Goal: Task Accomplishment & Management: Manage account settings

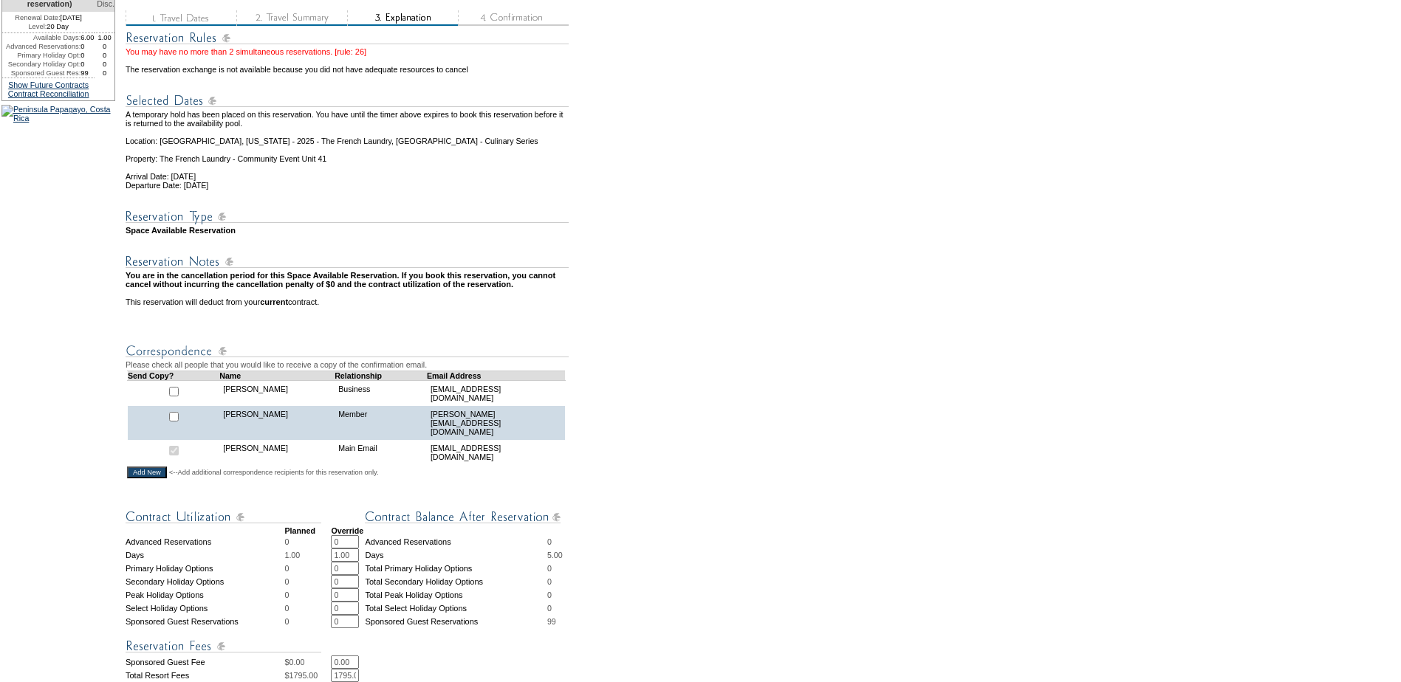
scroll to position [443, 0]
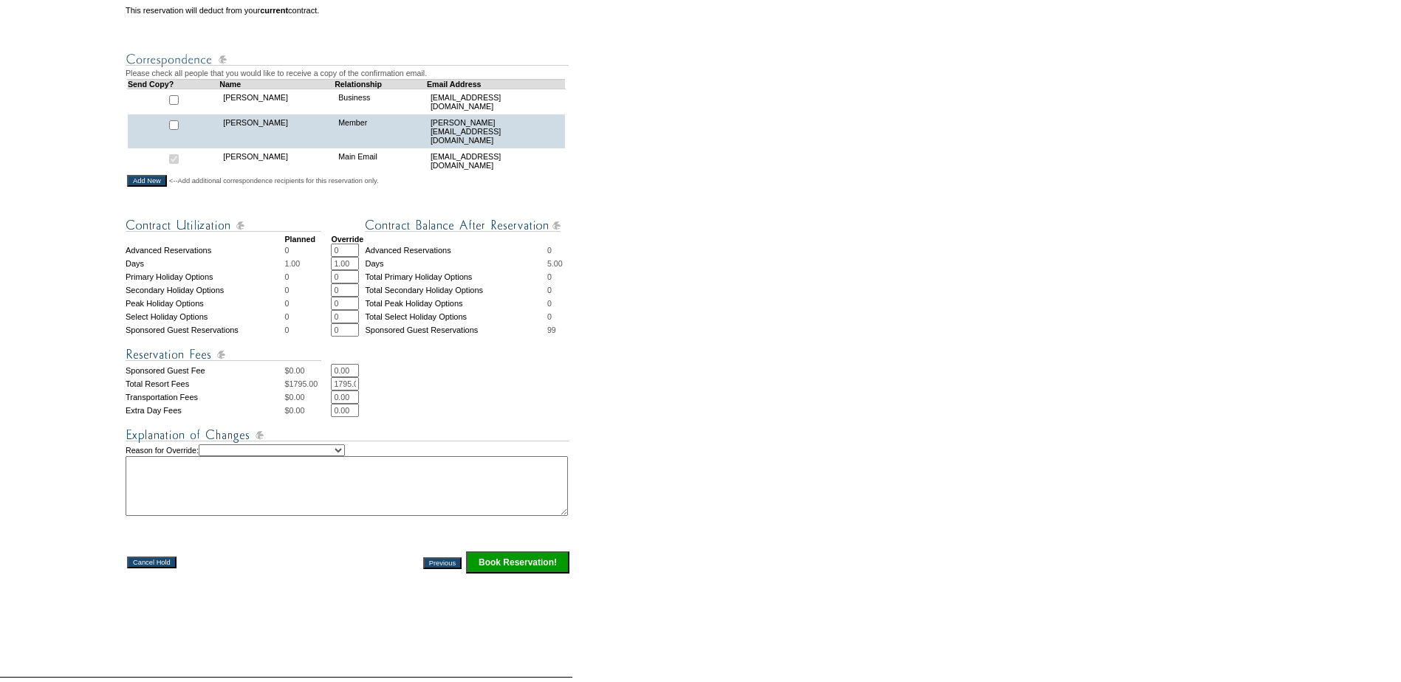
drag, startPoint x: 337, startPoint y: 282, endPoint x: 292, endPoint y: 274, distance: 46.5
click at [315, 270] on tr "Days 1.00 1.00 * * Days 5.00" at bounding box center [348, 263] width 445 height 13
click at [292, 274] on tbody "Planned Override Advanced Reservations 0 0 * * Advanced Reservations 0 Days 1.0…" at bounding box center [348, 391] width 445 height 368
click at [339, 270] on input "1.00" at bounding box center [345, 263] width 28 height 13
click at [356, 270] on input ".00" at bounding box center [345, 263] width 28 height 13
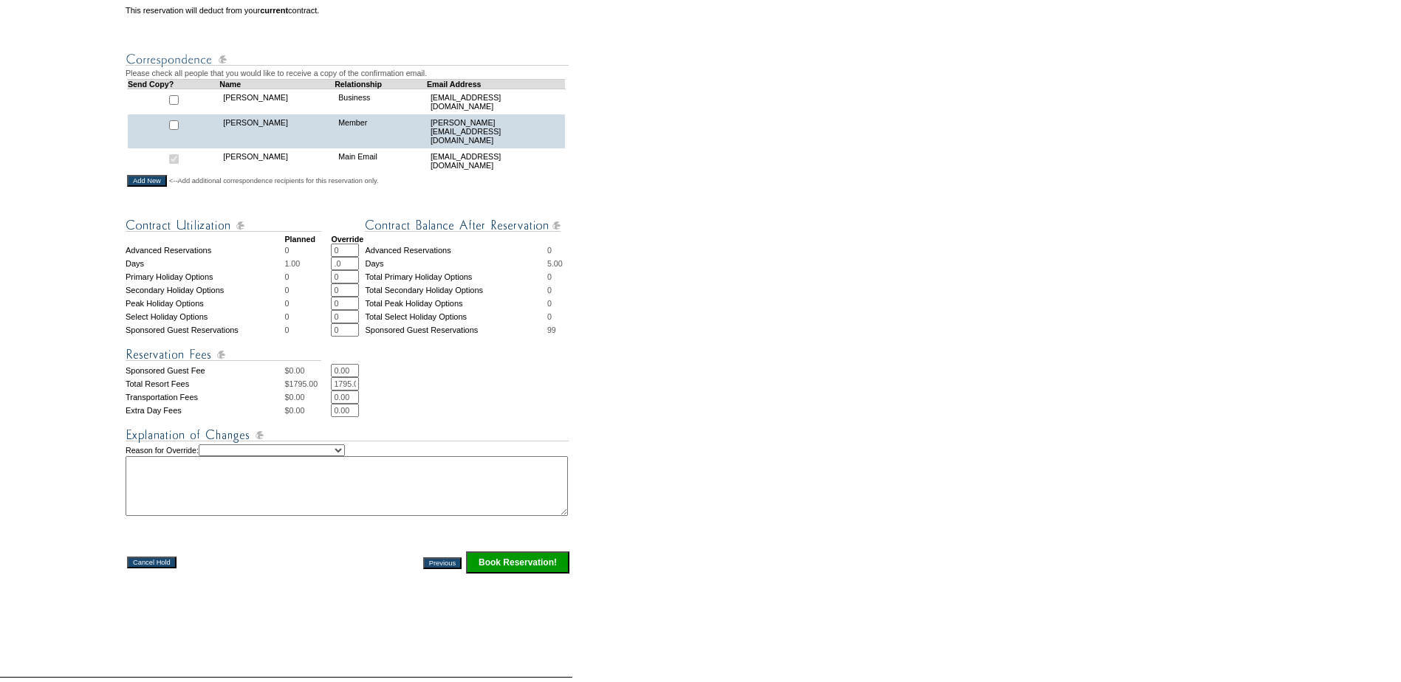
type input "."
type input "0"
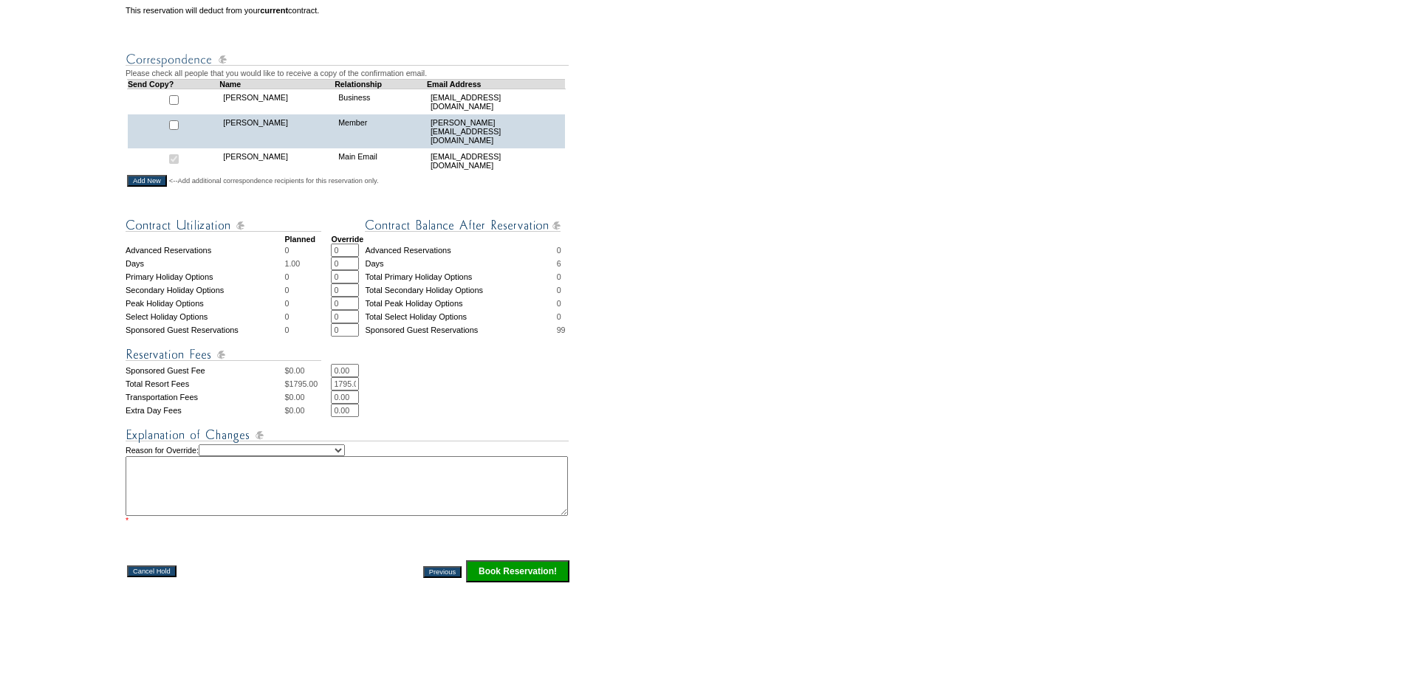
click at [270, 456] on select "Creating Continuous Stay Days Rebooked After Cancellation Editing Occupant Expe…" at bounding box center [272, 451] width 146 height 12
select select "1035"
click at [214, 456] on select "Creating Continuous Stay Days Rebooked After Cancellation Editing Occupant Expe…" at bounding box center [272, 451] width 146 height 12
click at [250, 516] on textarea at bounding box center [347, 486] width 442 height 60
type textarea "No plan day charged due to cancellation approved by [PERSON_NAME]"
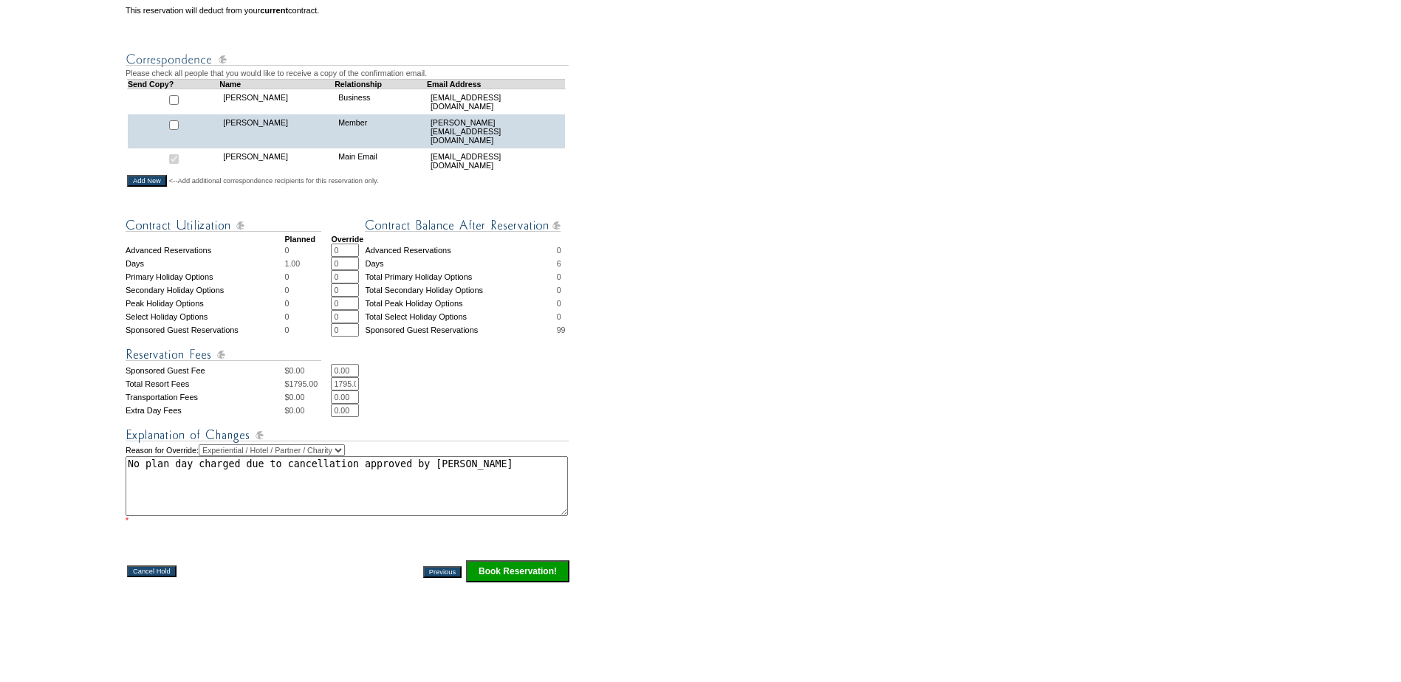
click at [534, 583] on input "Book Reservation!" at bounding box center [517, 571] width 103 height 22
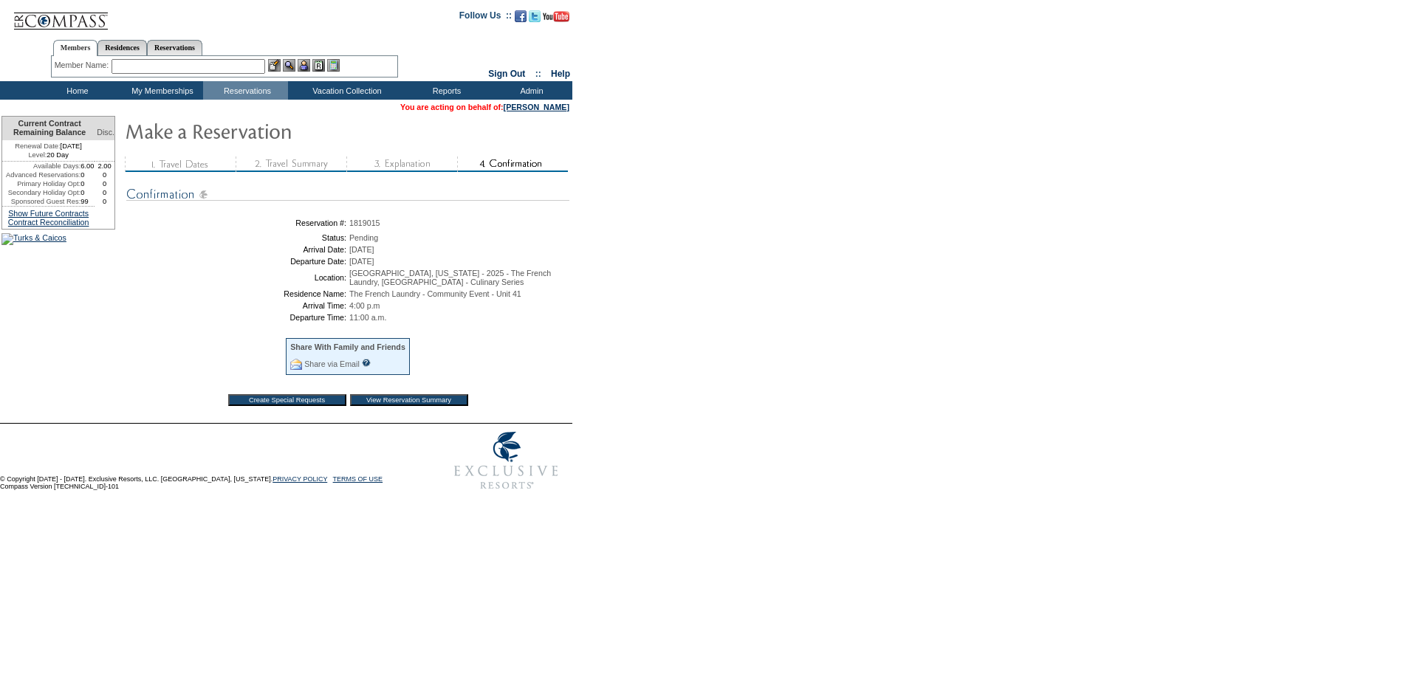
click at [425, 406] on input "View Reservation Summary" at bounding box center [409, 400] width 118 height 12
